Goal: Information Seeking & Learning: Learn about a topic

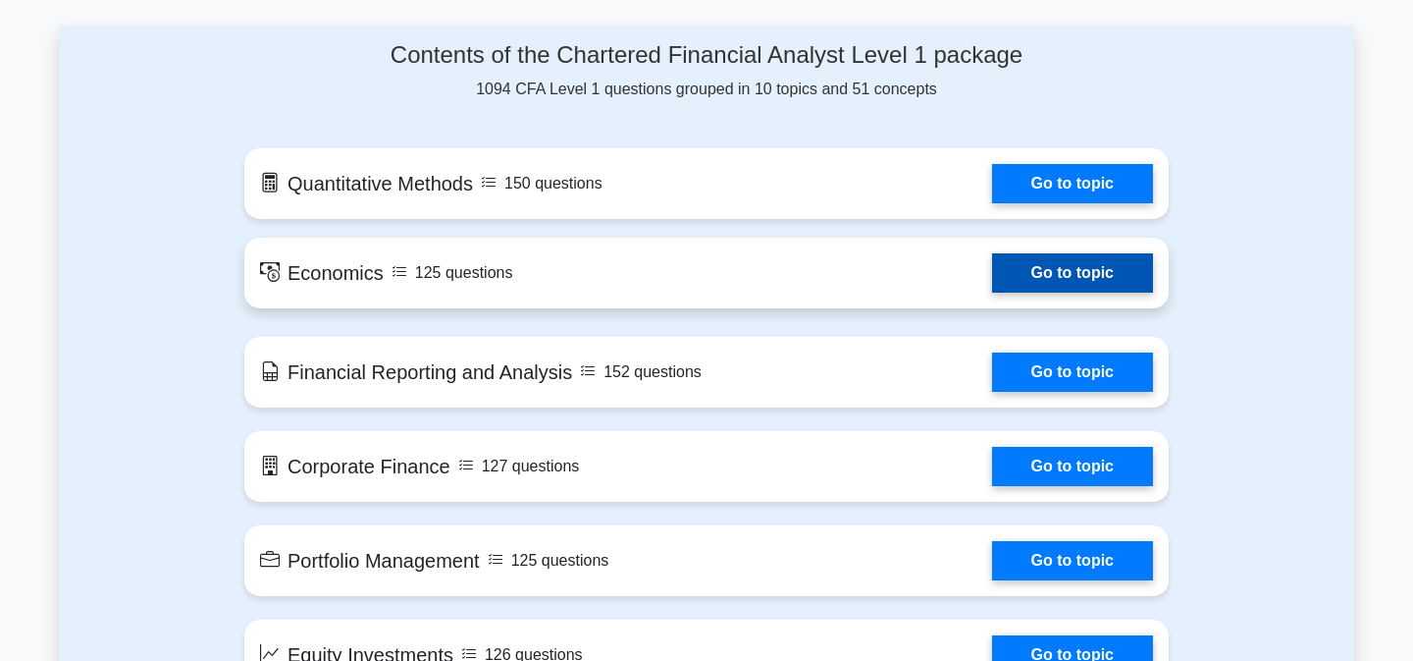
click at [992, 263] on link "Go to topic" at bounding box center [1072, 272] width 161 height 39
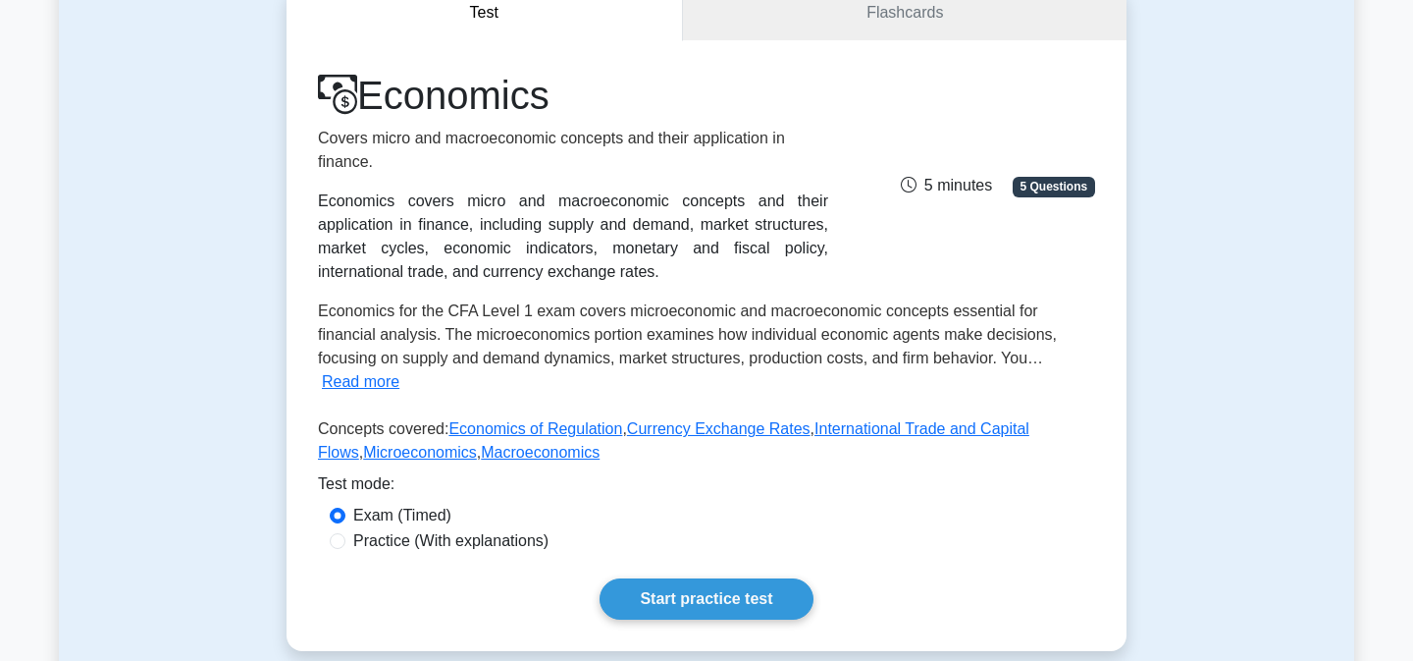
scroll to position [272, 0]
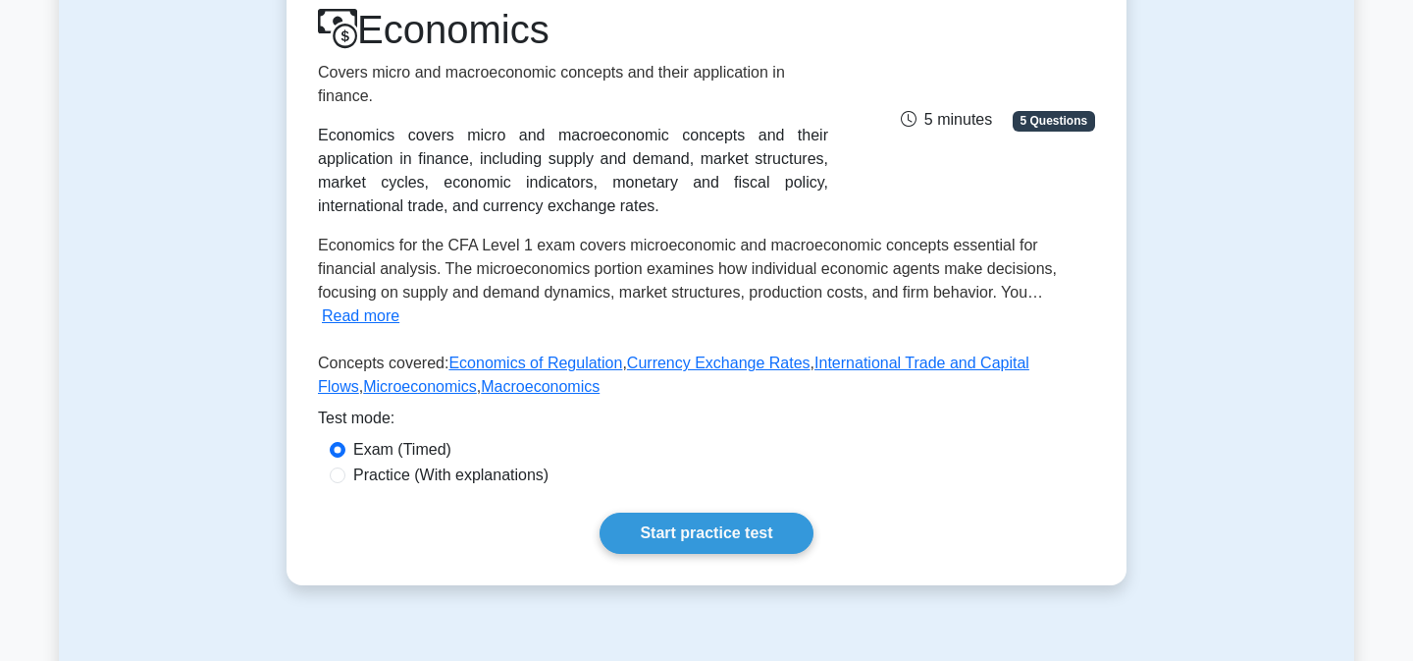
click at [514, 463] on label "Practice (With explanations)" at bounding box center [450, 475] width 195 height 24
click at [345, 467] on input "Practice (With explanations)" at bounding box center [338, 475] width 16 height 16
radio input "true"
click at [658, 512] on link "Start practice test" at bounding box center [706, 532] width 213 height 41
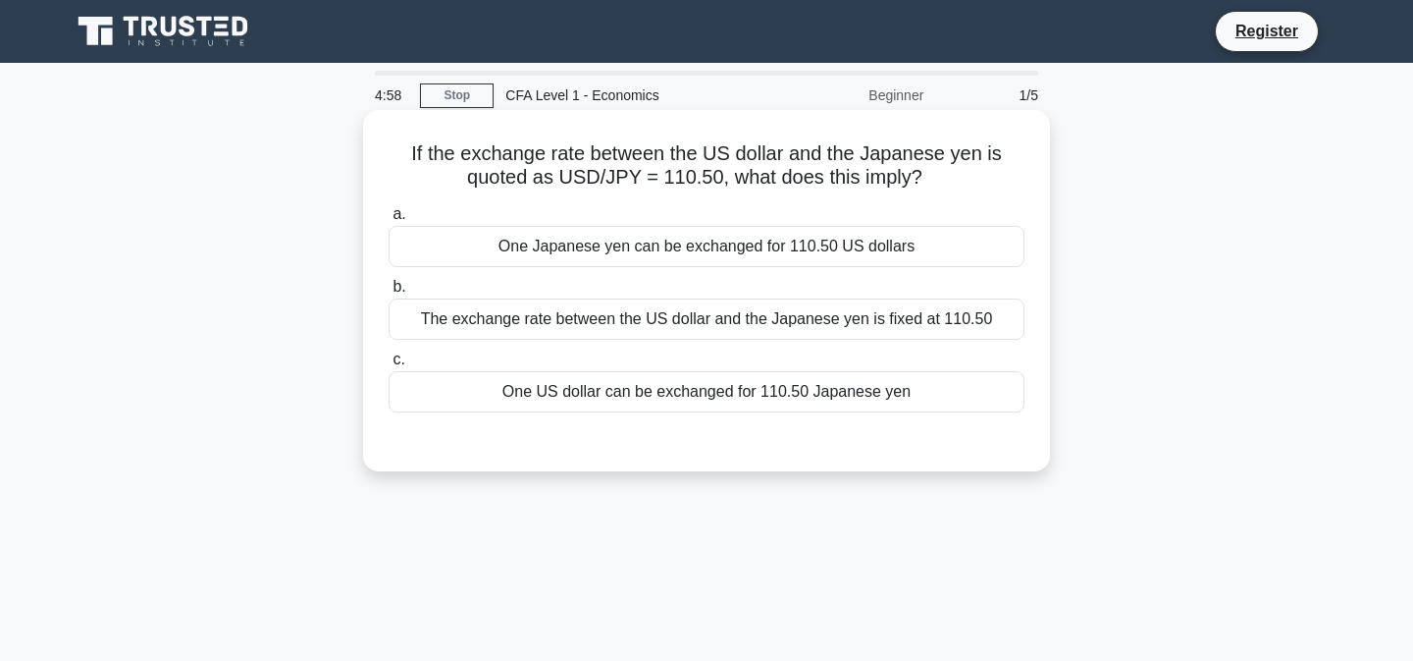
click at [560, 171] on h5 "If the exchange rate between the US dollar and the Japanese yen is quoted as US…" at bounding box center [707, 165] width 640 height 49
click at [717, 214] on label "a. One Japanese yen can be exchanged for 110.50 US dollars" at bounding box center [707, 234] width 636 height 65
click at [389, 214] on input "a. One Japanese yen can be exchanged for 110.50 US dollars" at bounding box center [389, 214] width 0 height 13
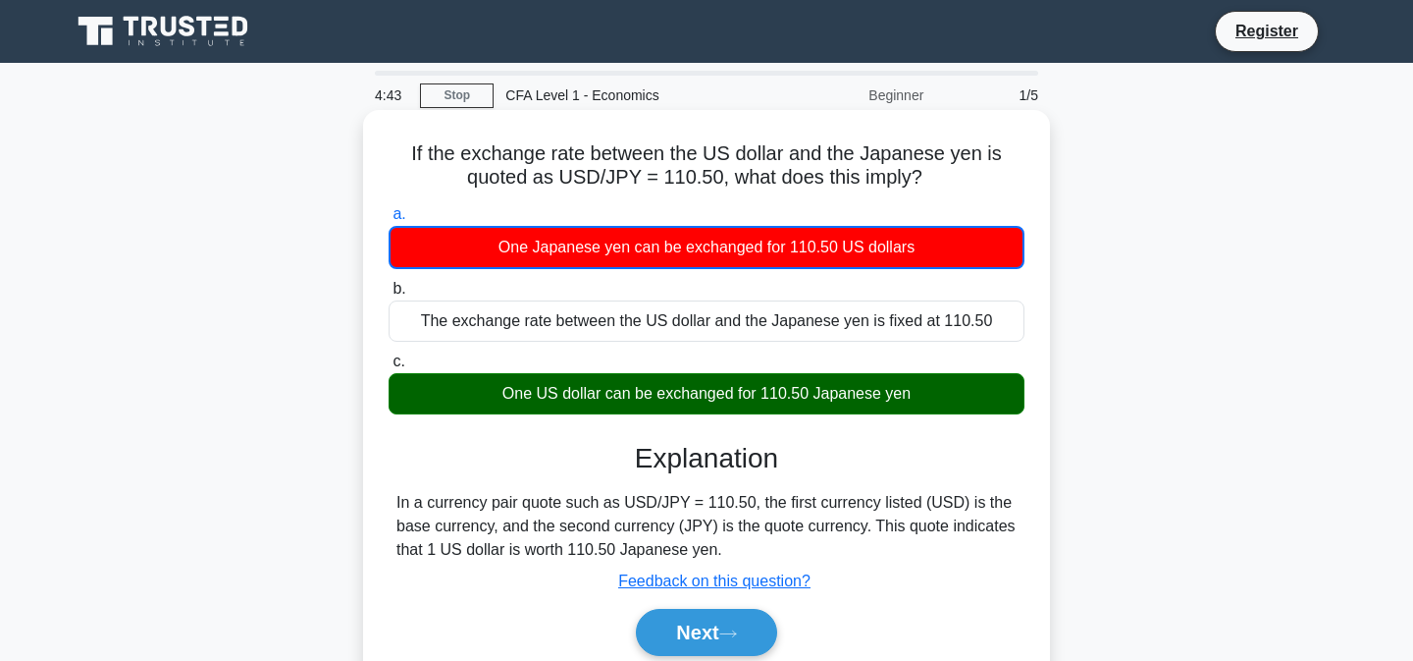
click at [637, 191] on div "If the exchange rate between the US dollar and the Japanese yen is quoted as US…" at bounding box center [706, 406] width 671 height 576
click at [665, 613] on button "Next" at bounding box center [706, 632] width 140 height 47
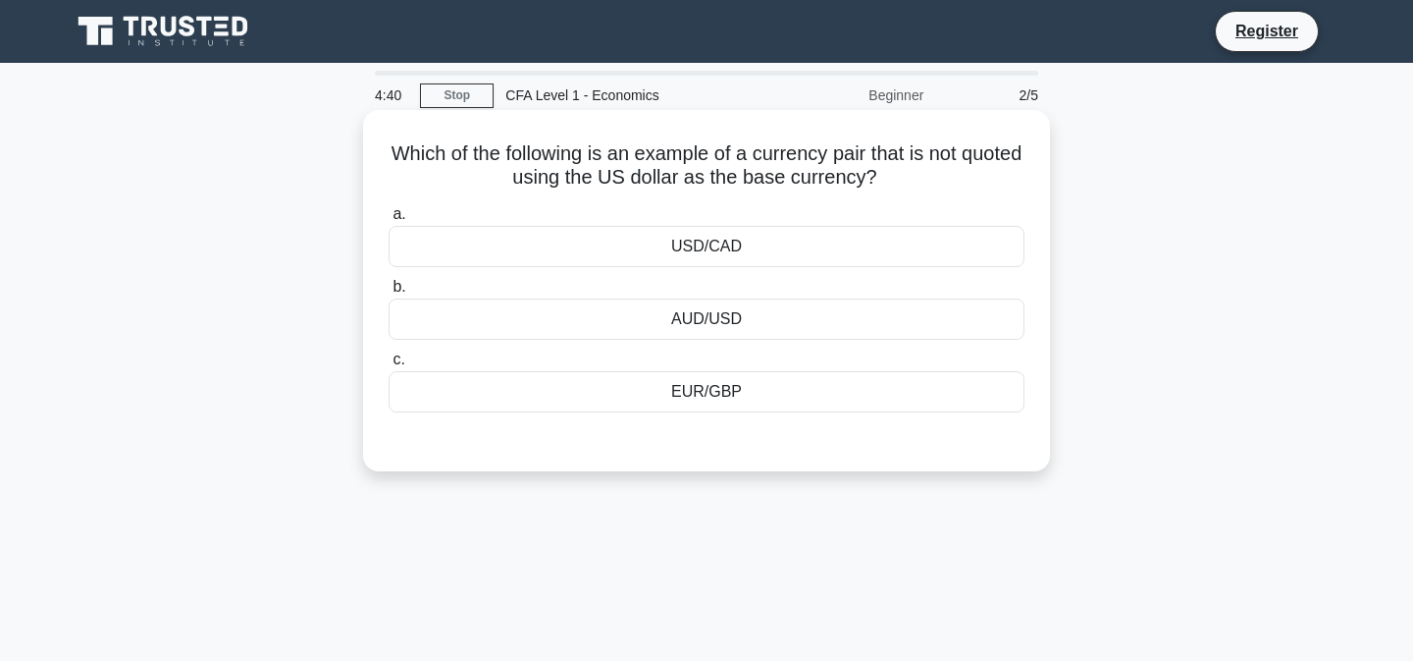
click at [404, 168] on h5 "Which of the following is an example of a currency pair that is not quoted usin…" at bounding box center [707, 165] width 640 height 49
click at [556, 379] on div "EUR/GBP" at bounding box center [707, 391] width 636 height 41
click at [389, 366] on input "c. EUR/GBP" at bounding box center [389, 359] width 0 height 13
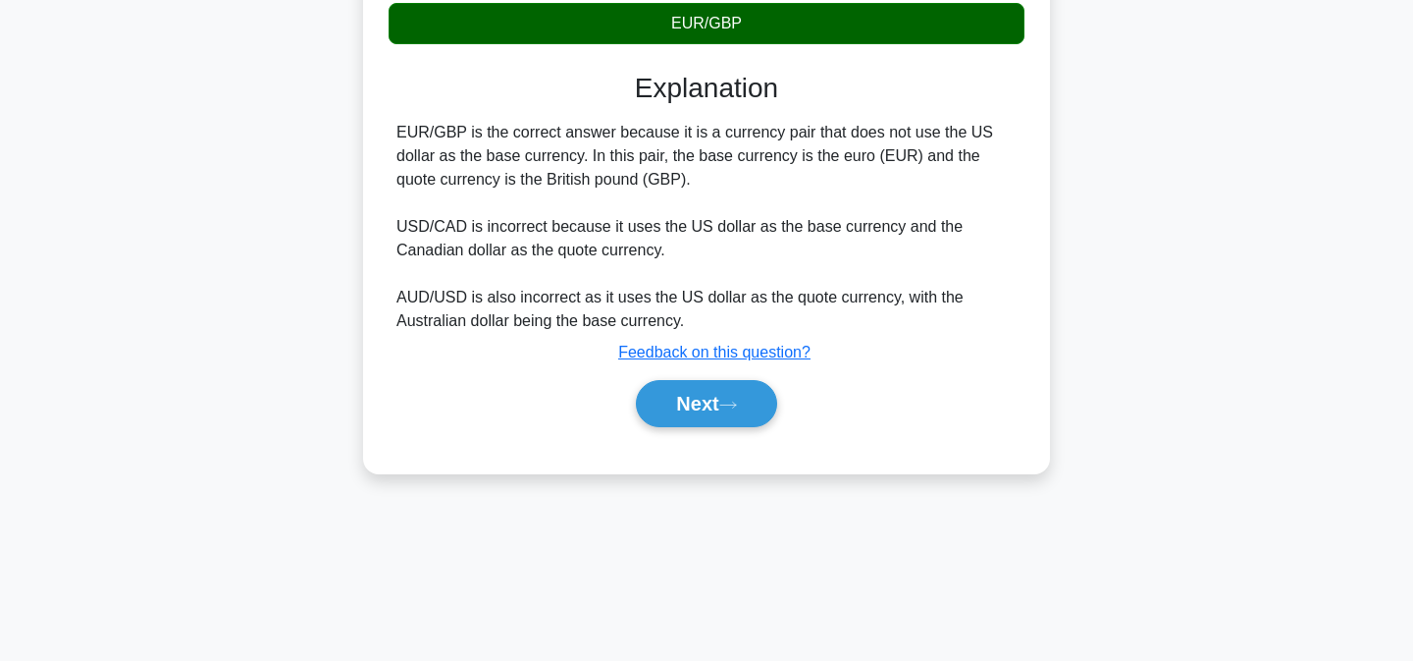
scroll to position [399, 0]
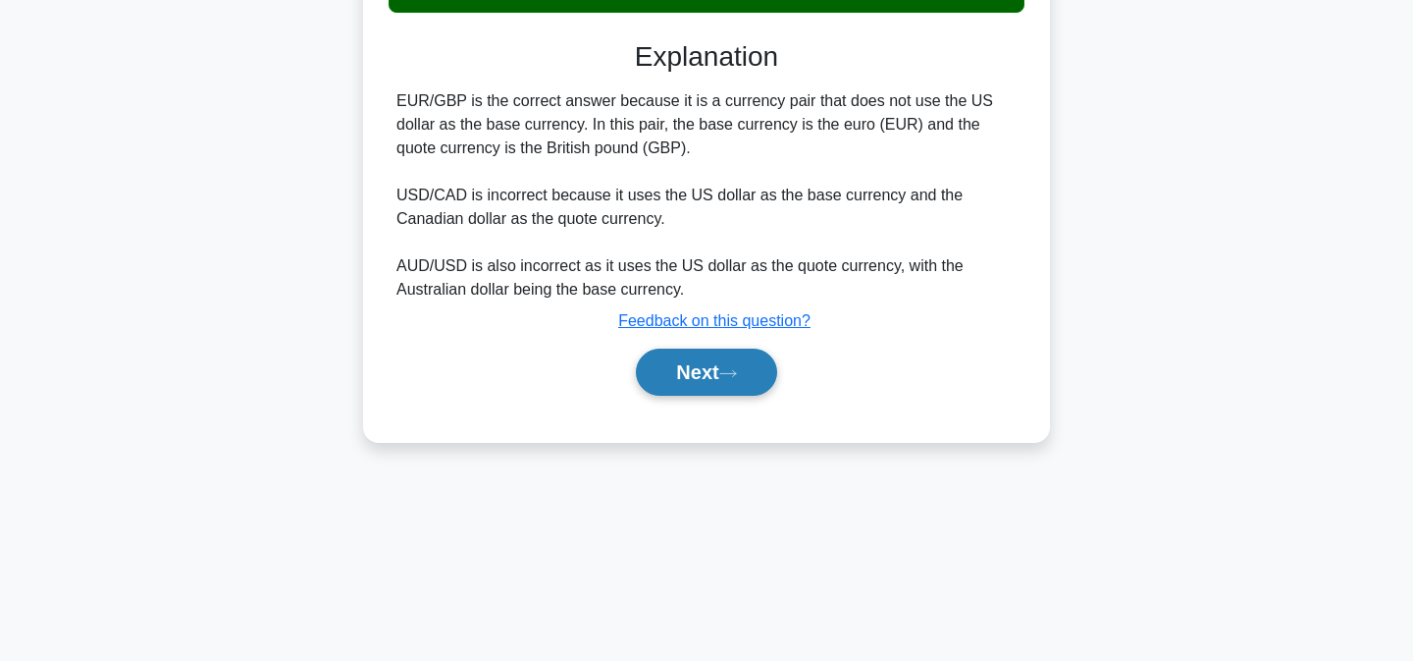
click at [662, 348] on button "Next" at bounding box center [706, 371] width 140 height 47
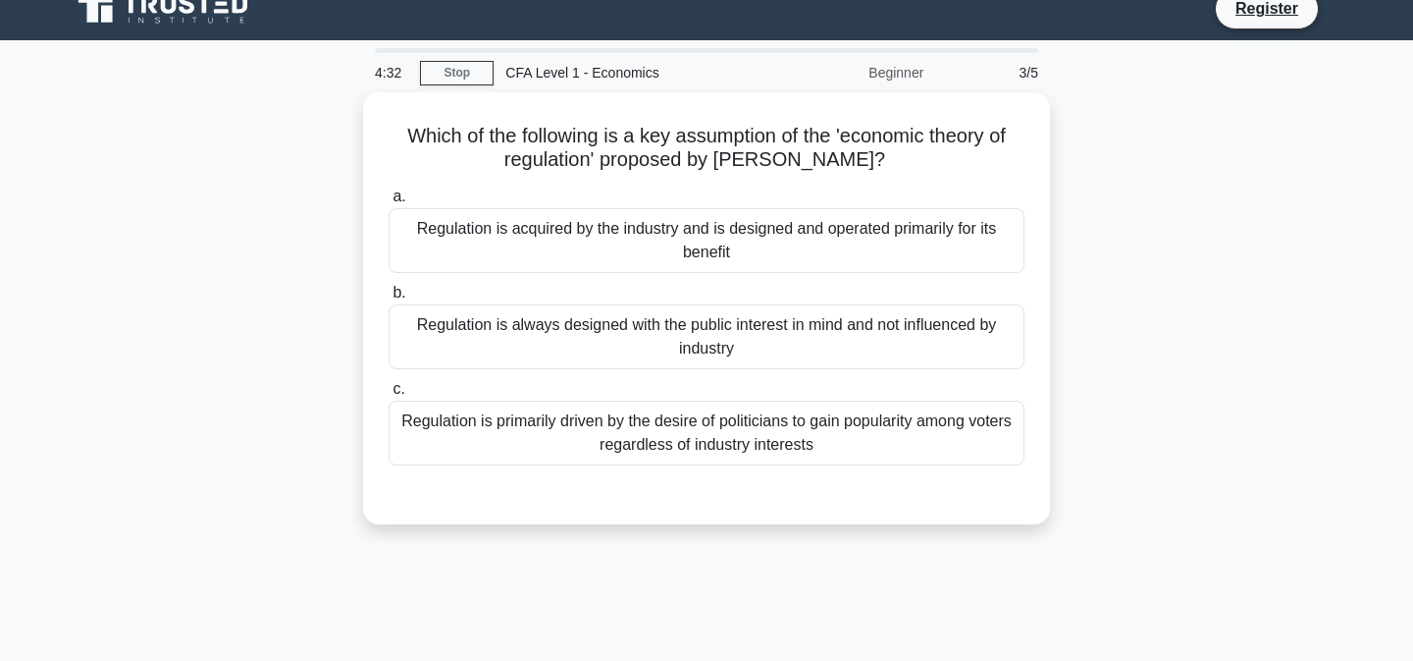
scroll to position [0, 0]
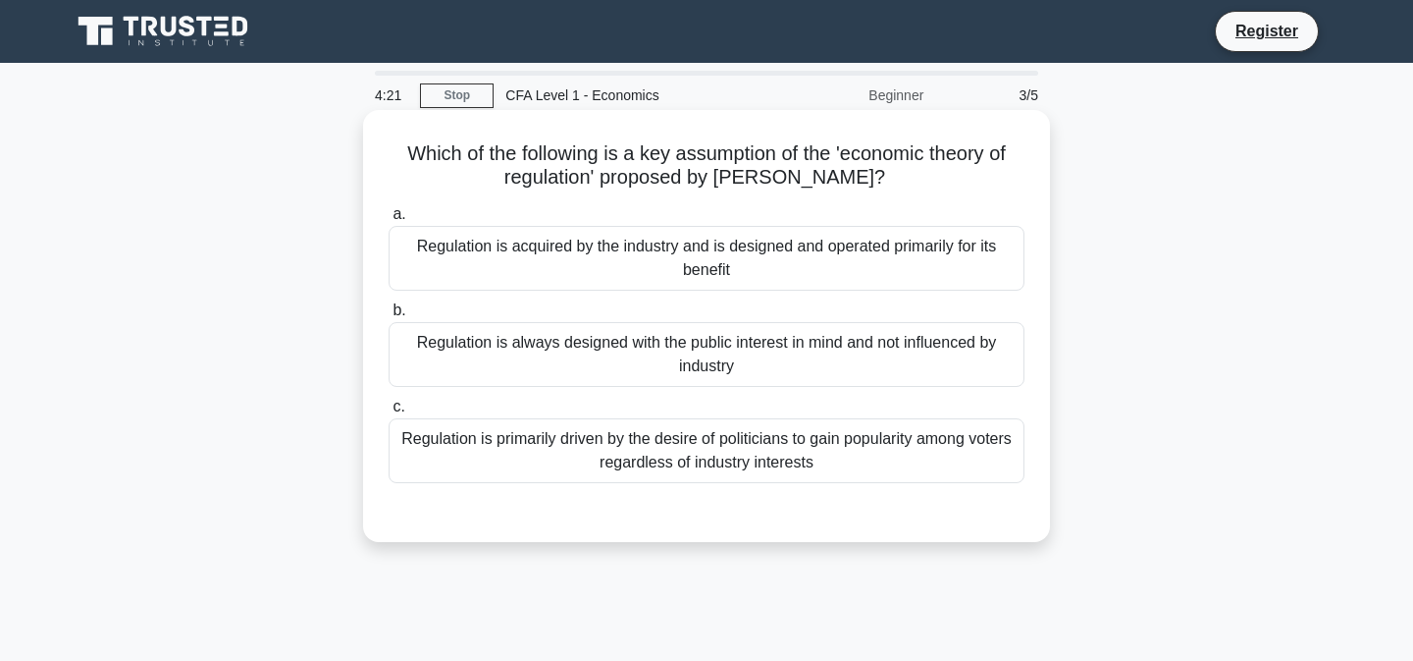
click at [630, 219] on label "a. Regulation is acquired by the industry and is designed and operated primaril…" at bounding box center [707, 246] width 636 height 88
click at [389, 219] on input "a. Regulation is acquired by the industry and is designed and operated primaril…" at bounding box center [389, 214] width 0 height 13
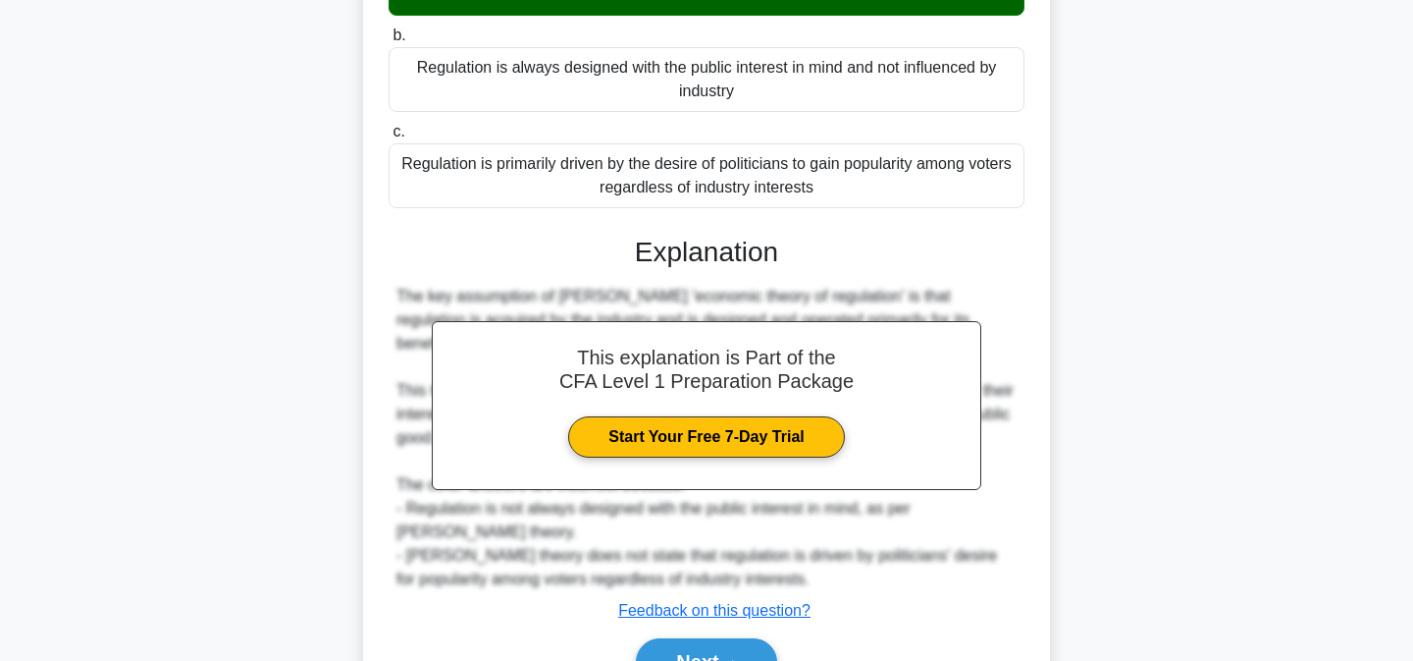
scroll to position [276, 0]
